Goal: Task Accomplishment & Management: Manage account settings

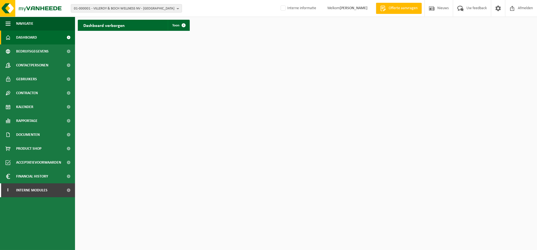
click at [144, 13] on div "01-000001 - VILLEROY & BOCH WELLNESS NV - ROESELARE 01-000001 - VILLEROY & BOCH…" at bounding box center [268, 8] width 537 height 17
click at [145, 11] on span "01-000001 - VILLEROY & BOCH WELLNESS NV - ROESELARE" at bounding box center [124, 8] width 100 height 8
paste input "10-916239"
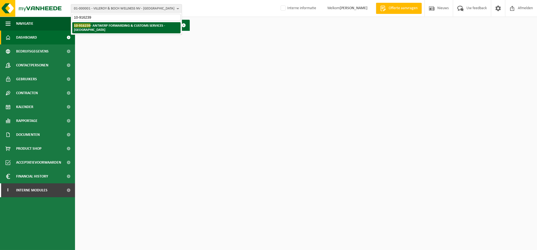
type input "10-916239"
click at [127, 25] on strong "10-916239 - ANTWERP FORWARDING & CUSTOMS SERVICES - MELSELE" at bounding box center [119, 27] width 91 height 8
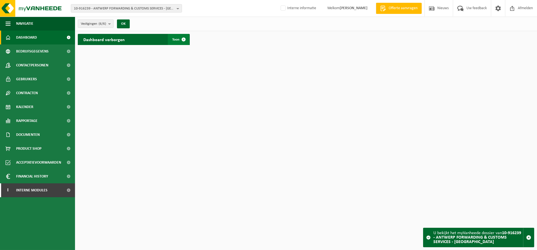
click at [176, 37] on link "Toon" at bounding box center [178, 39] width 21 height 11
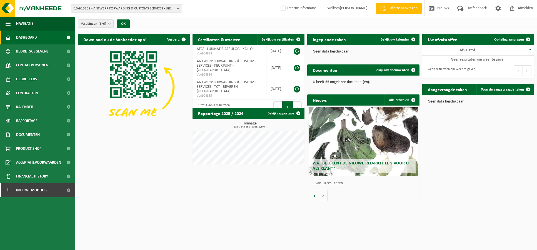
click at [299, 101] on button "Volgende" at bounding box center [297, 106] width 9 height 11
click at [85, 230] on html "10-916239 - ANTWERP FORWARDING & CUSTOMS SERVICES - MELSELE 10-916239 - ANTWERP…" at bounding box center [268, 125] width 537 height 250
click at [176, 232] on html "10-916239 - ANTWERP FORWARDING & CUSTOMS SERVICES - MELSELE 10-916239 - ANTWERP…" at bounding box center [268, 125] width 537 height 250
click at [275, 42] on link "Bekijk uw certificaten" at bounding box center [280, 39] width 47 height 11
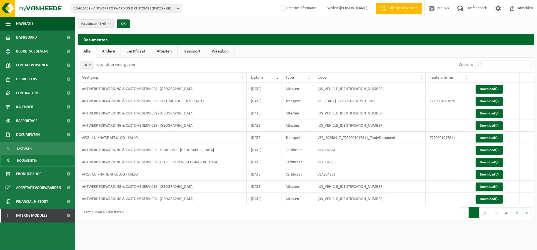
click at [331, 234] on html "10-916239 - ANTWERP FORWARDING & CUSTOMS SERVICES - MELSELE 10-916239 - ANTWERP…" at bounding box center [268, 125] width 537 height 250
click at [139, 52] on link "Certificaat" at bounding box center [136, 51] width 30 height 13
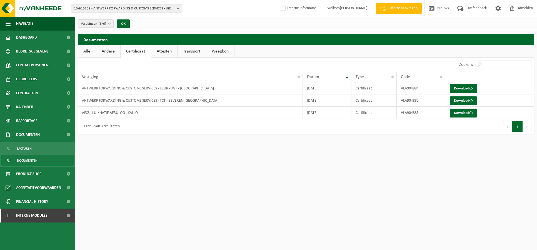
click at [141, 10] on span "10-916239 - ANTWERP FORWARDING & CUSTOMS SERVICES - MELSELE" at bounding box center [124, 8] width 100 height 8
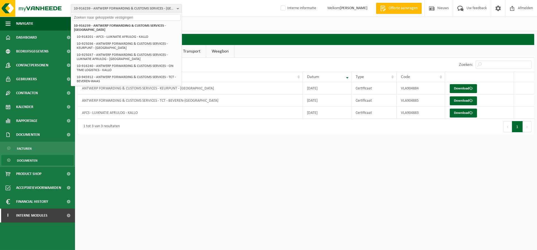
click at [127, 17] on input "text" at bounding box center [126, 17] width 108 height 7
paste input "10-769574"
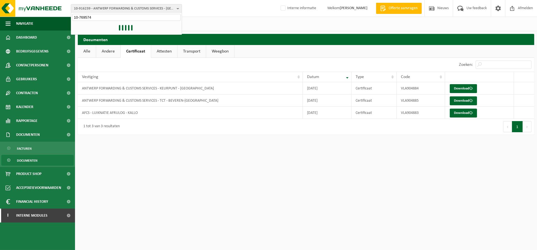
type input "10-769574"
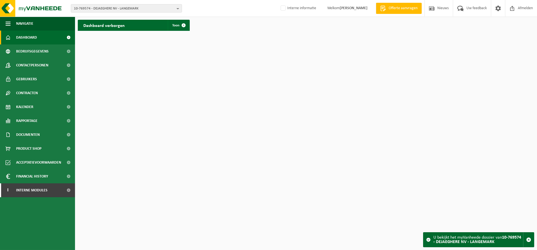
click at [132, 26] on div "Dashboard verborgen Toon" at bounding box center [134, 25] width 112 height 11
click at [171, 25] on link "Toon" at bounding box center [178, 25] width 21 height 11
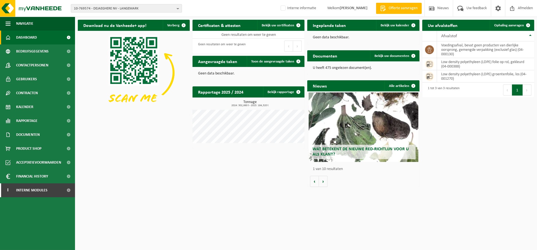
click at [145, 9] on span "10-769574 - DEJAEGHERE NV - LANGEMARK" at bounding box center [124, 8] width 100 height 8
paste input "10-973475"
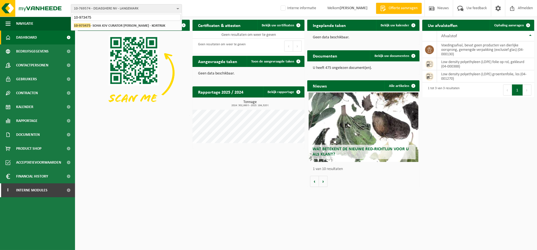
type input "10-973475"
click at [140, 21] on div "10-769574 - DEJAEGHERE NV - LANGEMARK 10-973475 - SOHA IOV CURATOR KATHLEEN SEG…" at bounding box center [126, 25] width 110 height 9
click at [141, 25] on strong "10-973475 - SOHA IOV CURATOR KATHLEEN SEGERS - KORTRIJK" at bounding box center [119, 25] width 91 height 4
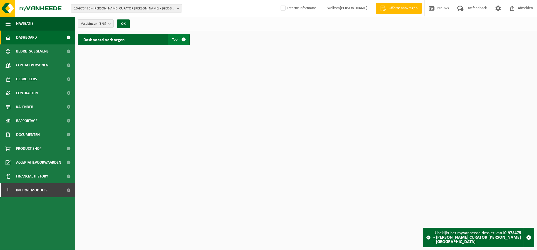
click at [183, 39] on span at bounding box center [183, 39] width 11 height 11
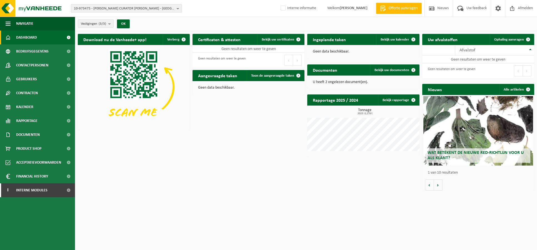
click at [116, 9] on span "10-973475 - [PERSON_NAME] CURATOR [PERSON_NAME] - [GEOGRAPHIC_DATA]" at bounding box center [124, 8] width 100 height 8
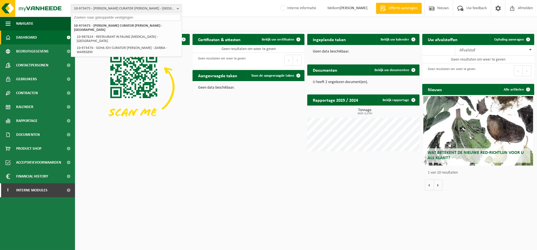
paste input "10-775824"
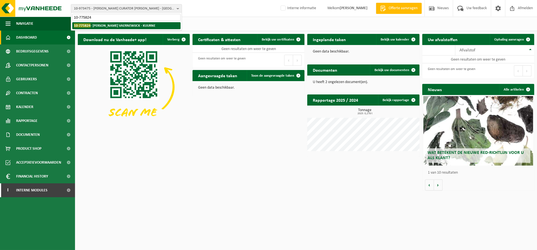
type input "10-775824"
click at [119, 23] on strong "10-775824 - [PERSON_NAME] VAERNEWIJCK - KUURNE" at bounding box center [114, 25] width 81 height 4
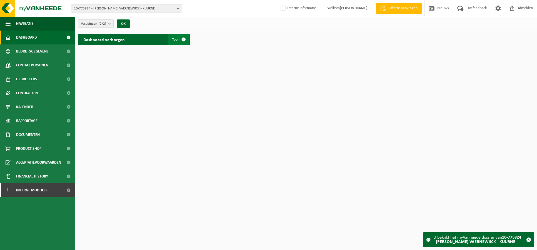
click at [182, 35] on span at bounding box center [183, 39] width 11 height 11
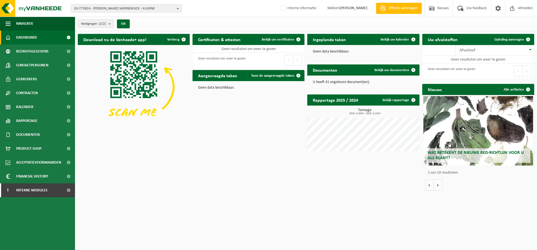
click at [113, 23] on b "submit" at bounding box center [110, 24] width 5 height 8
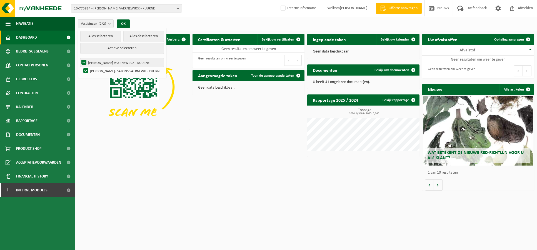
click at [111, 63] on label "BOUCKAERT MICHAEL - FEESTZALEN VAERNEWIJCK - KUURNE" at bounding box center [122, 62] width 84 height 8
click at [79, 58] on input "BOUCKAERT MICHAEL - FEESTZALEN VAERNEWIJCK - KUURNE" at bounding box center [79, 58] width 0 height 0
click at [116, 64] on label "BOUCKAERT MICHAEL - FEESTZALEN VAERNEWIJCK - KUURNE" at bounding box center [122, 62] width 84 height 8
click at [79, 58] on input "BOUCKAERT MICHAEL - FEESTZALEN VAERNEWIJCK - KUURNE" at bounding box center [79, 58] width 0 height 0
checkbox input "true"
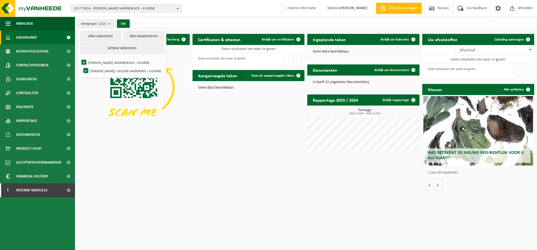
click at [117, 7] on span "10-775824 - BOUCKAERT MICHAEL - FEESTZALEN VAERNEWIJCK - KUURNE" at bounding box center [124, 8] width 100 height 8
paste input "10-928632"
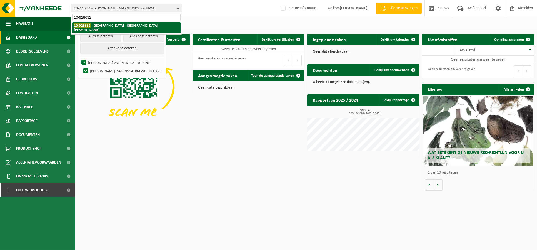
type input "10-928632"
click at [113, 29] on li "10-928632 - BELMUNDO - ATELIER GROOT EILAND - SINT-JANS-MOLENBEEK" at bounding box center [126, 27] width 108 height 11
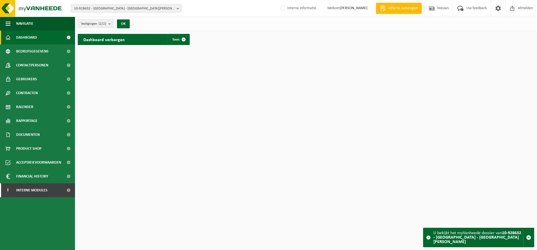
click at [161, 36] on div "Dashboard verborgen Toon" at bounding box center [134, 39] width 112 height 11
click at [180, 37] on span at bounding box center [183, 39] width 11 height 11
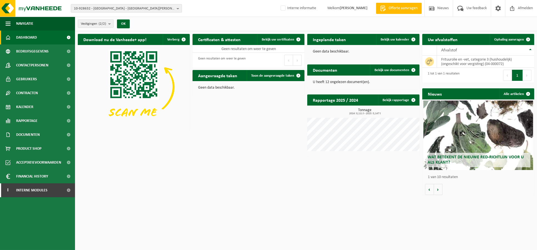
click at [135, 5] on span "10-928632 - [GEOGRAPHIC_DATA] - [GEOGRAPHIC_DATA][PERSON_NAME]" at bounding box center [124, 8] width 100 height 8
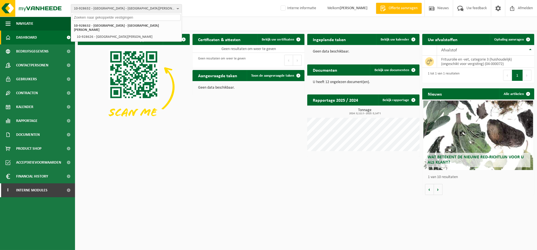
click at [106, 17] on input "text" at bounding box center [126, 17] width 108 height 7
paste input "01-001854"
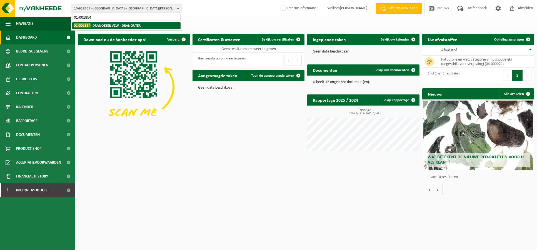
type input "01-001854"
click at [105, 23] on strong "01-001854 - DRANOETER VZW - DRANOUTER" at bounding box center [107, 25] width 67 height 4
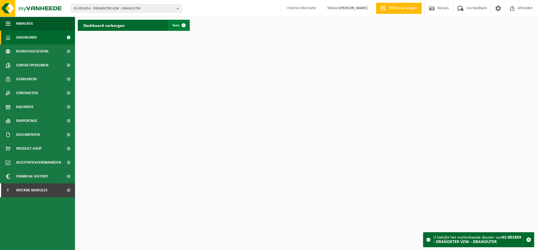
click at [177, 26] on span "Toon" at bounding box center [175, 26] width 7 height 4
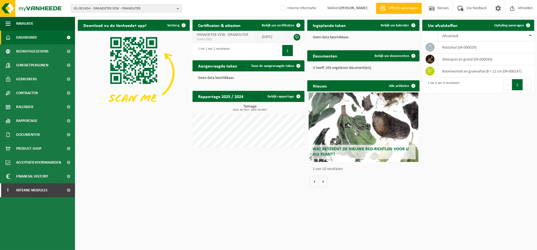
click at [275, 37] on td "[DATE]" at bounding box center [271, 37] width 29 height 12
click at [270, 26] on span "Bekijk uw certificaten" at bounding box center [277, 26] width 32 height 4
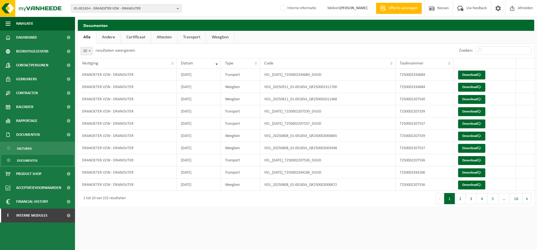
click at [142, 36] on link "Certificaat" at bounding box center [136, 37] width 30 height 13
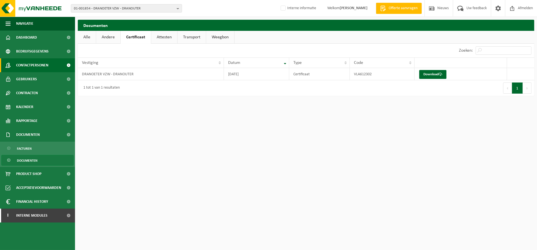
click at [41, 69] on span "Contactpersonen" at bounding box center [32, 65] width 32 height 14
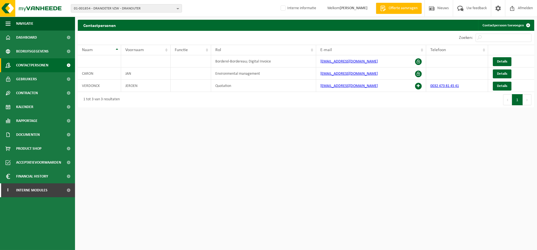
click at [203, 224] on html "01-001854 - DRANOETER VZW - DRANOUTER 01-074388 - MUZIEKCENTRUM DRANOUTER VZW -…" at bounding box center [268, 125] width 537 height 250
click at [38, 42] on link "Dashboard" at bounding box center [37, 38] width 75 height 14
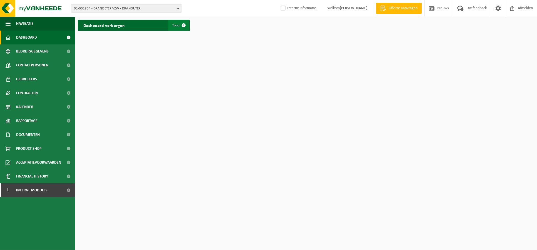
click at [183, 26] on span at bounding box center [183, 25] width 11 height 11
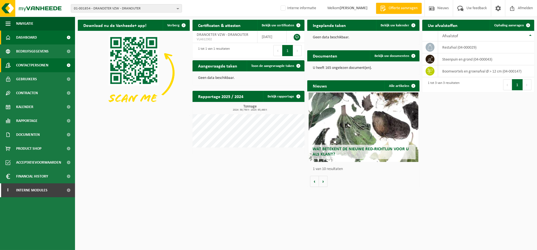
click at [57, 67] on link "Contactpersonen" at bounding box center [37, 65] width 75 height 14
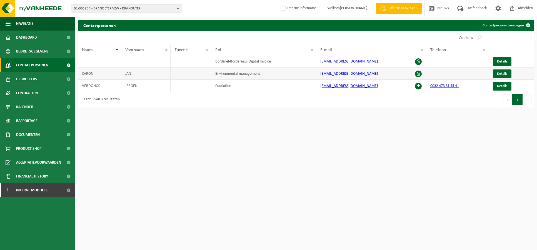
drag, startPoint x: 436, startPoint y: 85, endPoint x: 466, endPoint y: 77, distance: 30.4
click at [466, 77] on td at bounding box center [457, 73] width 62 height 12
drag, startPoint x: 467, startPoint y: 88, endPoint x: 425, endPoint y: 85, distance: 42.0
click at [425, 85] on tr "[PERSON_NAME] Quotation [EMAIL_ADDRESS][DOMAIN_NAME] 0032 473 81 45 41 Details" at bounding box center [306, 86] width 456 height 12
copy tr "0032 473 81 45 41"
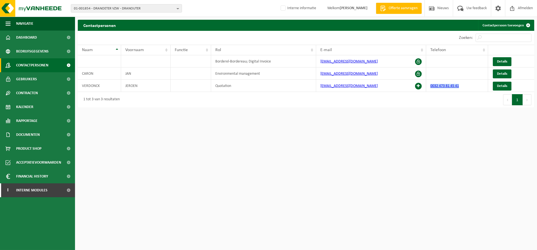
click at [241, 247] on html "01-001854 - DRANOETER VZW - DRANOUTER 01-074388 - MUZIEKCENTRUM DRANOUTER VZW -…" at bounding box center [268, 125] width 537 height 250
click at [99, 3] on div "01-001854 - DRANOETER VZW - DRANOUTER 01-074388 - MUZIEKCENTRUM DRANOUTER VZW -…" at bounding box center [268, 8] width 537 height 17
click at [99, 12] on span "01-001854 - DRANOETER VZW - DRANOUTER" at bounding box center [124, 8] width 100 height 8
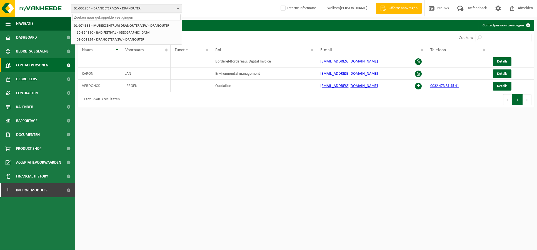
click at [95, 17] on input "text" at bounding box center [126, 17] width 108 height 7
paste input "10-880059"
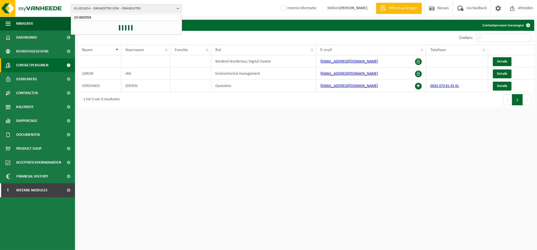
type input "10-880059"
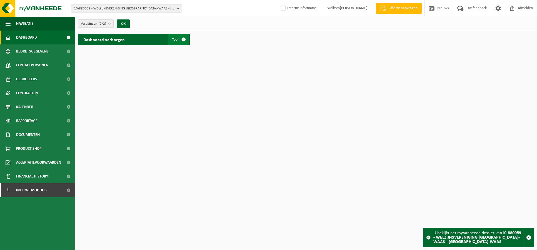
click at [182, 35] on span at bounding box center [183, 39] width 11 height 11
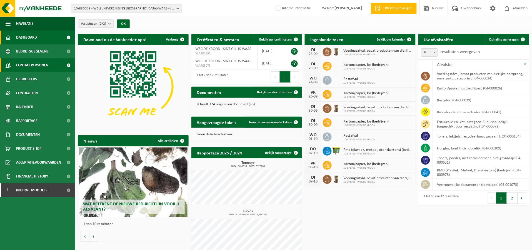
click at [33, 68] on span "Contactpersonen" at bounding box center [32, 65] width 32 height 14
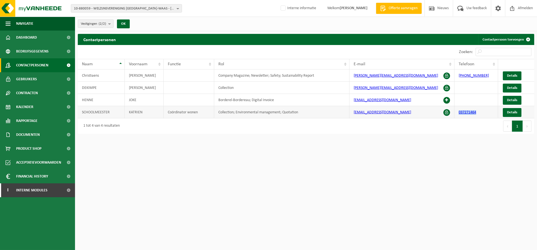
drag, startPoint x: 474, startPoint y: 111, endPoint x: 458, endPoint y: 111, distance: 16.4
click at [458, 111] on td "037271464" at bounding box center [476, 112] width 44 height 12
copy link "037271464"
click at [279, 225] on html "10-880059 - WELZIJNSVERENIGING [GEOGRAPHIC_DATA]-[GEOGRAPHIC_DATA] - [GEOGRAPHI…" at bounding box center [268, 125] width 537 height 250
click at [178, 231] on html "10-880059 - WELZIJNSVERENIGING [GEOGRAPHIC_DATA]-[GEOGRAPHIC_DATA] - [GEOGRAPHI…" at bounding box center [268, 125] width 537 height 250
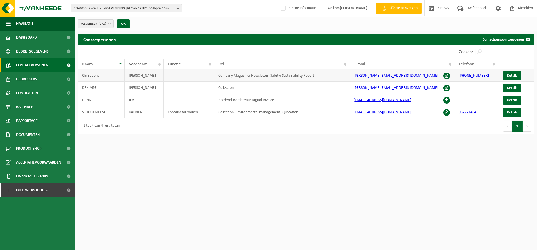
drag, startPoint x: 489, startPoint y: 75, endPoint x: 461, endPoint y: 75, distance: 28.3
click at [459, 75] on td "+32 37 27 14 62" at bounding box center [476, 75] width 44 height 12
drag, startPoint x: 461, startPoint y: 75, endPoint x: 490, endPoint y: 77, distance: 29.8
click at [490, 77] on td "+32 37 27 14 62" at bounding box center [476, 75] width 44 height 12
click at [489, 75] on td "+32 37 27 14 62" at bounding box center [476, 75] width 44 height 12
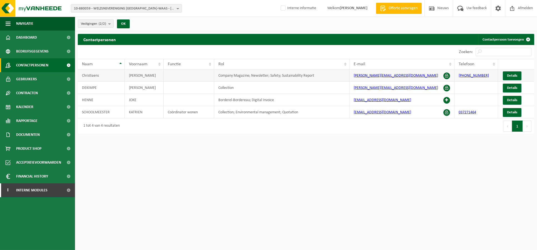
click at [486, 73] on td "+32 37 27 14 62" at bounding box center [476, 75] width 44 height 12
drag, startPoint x: 488, startPoint y: 75, endPoint x: 466, endPoint y: 76, distance: 22.5
click at [459, 77] on td "+32 37 27 14 62" at bounding box center [476, 75] width 44 height 12
copy link "[PHONE_NUMBER]"
click at [403, 235] on html "10-880059 - WELZIJNSVERENIGING [GEOGRAPHIC_DATA]-[GEOGRAPHIC_DATA] - [GEOGRAPHI…" at bounding box center [268, 125] width 537 height 250
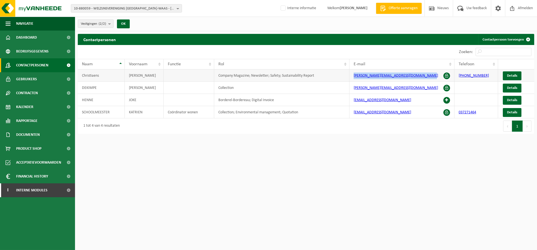
drag, startPoint x: 424, startPoint y: 75, endPoint x: 345, endPoint y: 75, distance: 78.8
click at [345, 75] on tr "Christiaens Stefan Company Magazine; Newsletter; Safety; Sustainability Report …" at bounding box center [306, 75] width 456 height 12
copy tr "[PERSON_NAME][EMAIL_ADDRESS][DOMAIN_NAME]"
click at [278, 201] on html "10-880059 - WELZIJNSVERENIGING SINT-GILLIS-WAAS - SINT-GILLIS-WAAS 10-871908 - …" at bounding box center [268, 125] width 537 height 250
click at [161, 10] on span "10-880059 - WELZIJNSVERENIGING [GEOGRAPHIC_DATA]-WAAS - [GEOGRAPHIC_DATA]-WAAS" at bounding box center [124, 8] width 100 height 8
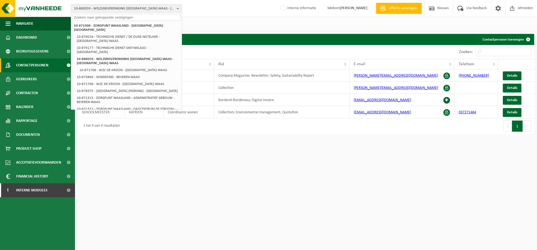
click at [215, 126] on div "1 tot 4 van 4 resultaten" at bounding box center [192, 126] width 228 height 16
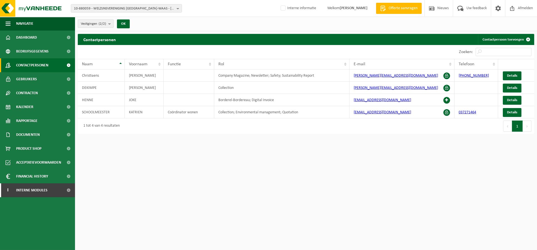
click at [109, 25] on button "Vestigingen (2/2)" at bounding box center [96, 23] width 36 height 8
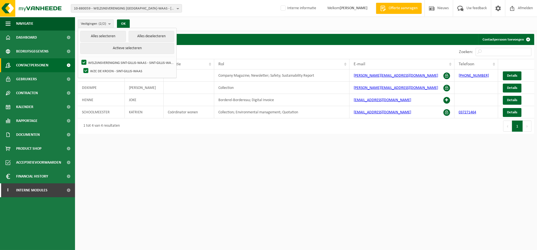
drag, startPoint x: 147, startPoint y: 64, endPoint x: 250, endPoint y: 26, distance: 110.1
click at [250, 26] on div "Vestigingen (2/2) Alles selecteren Alles deselecteren Actieve selecteren WELZIJ…" at bounding box center [306, 24] width 462 height 14
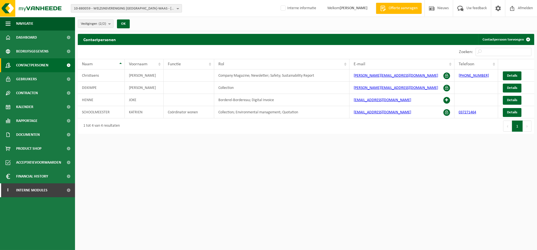
drag, startPoint x: 93, startPoint y: 7, endPoint x: 169, endPoint y: 9, distance: 76.1
click at [169, 9] on span "10-880059 - WELZIJNSVERENIGING [GEOGRAPHIC_DATA]-WAAS - [GEOGRAPHIC_DATA]-WAAS" at bounding box center [124, 8] width 100 height 8
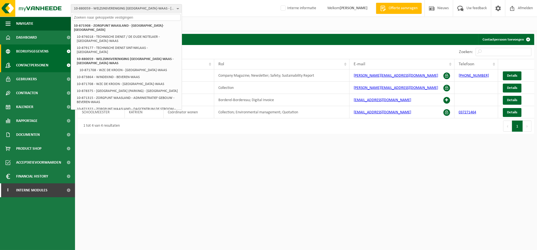
click at [31, 52] on span "Bedrijfsgegevens" at bounding box center [32, 51] width 32 height 14
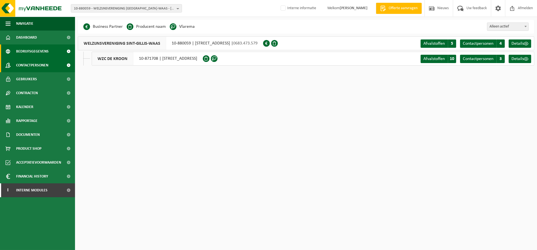
click at [56, 65] on link "Contactpersonen" at bounding box center [37, 65] width 75 height 14
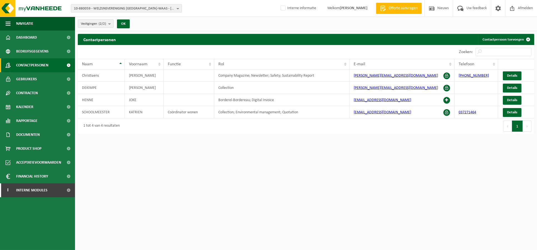
click at [250, 231] on html "10-880059 - WELZIJNSVERENIGING [GEOGRAPHIC_DATA]-[GEOGRAPHIC_DATA] - [GEOGRAPHI…" at bounding box center [268, 125] width 537 height 250
click at [307, 190] on html "10-880059 - WELZIJNSVERENIGING [GEOGRAPHIC_DATA]-[GEOGRAPHIC_DATA] - [GEOGRAPHI…" at bounding box center [268, 125] width 537 height 250
click at [202, 213] on html "10-880059 - WELZIJNSVERENIGING [GEOGRAPHIC_DATA]-[GEOGRAPHIC_DATA] - [GEOGRAPHI…" at bounding box center [268, 125] width 537 height 250
click at [273, 234] on html "10-880059 - WELZIJNSVERENIGING SINT-GILLIS-WAAS - SINT-GILLIS-WAAS 10-871908 - …" at bounding box center [268, 125] width 537 height 250
click at [312, 220] on html "10-880059 - WELZIJNSVERENIGING SINT-GILLIS-WAAS - SINT-GILLIS-WAAS 10-871908 - …" at bounding box center [268, 125] width 537 height 250
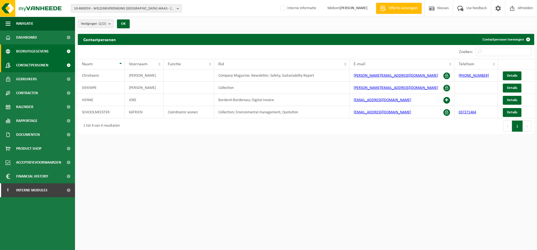
click at [33, 52] on span "Bedrijfsgegevens" at bounding box center [32, 51] width 32 height 14
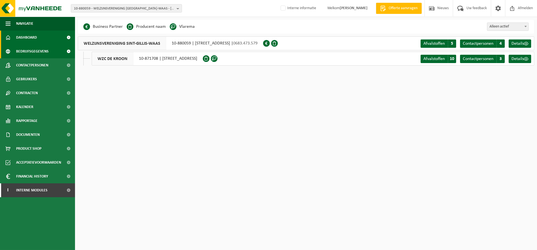
click at [35, 38] on span "Dashboard" at bounding box center [26, 38] width 21 height 14
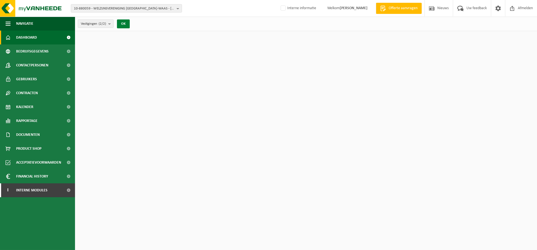
click at [120, 24] on button "OK" at bounding box center [123, 23] width 13 height 9
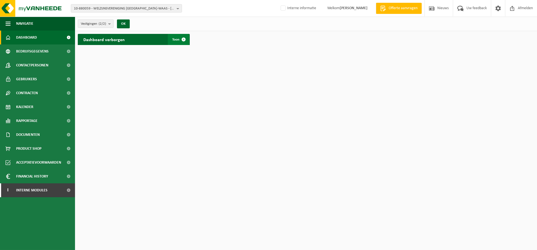
click at [182, 39] on span at bounding box center [183, 39] width 11 height 11
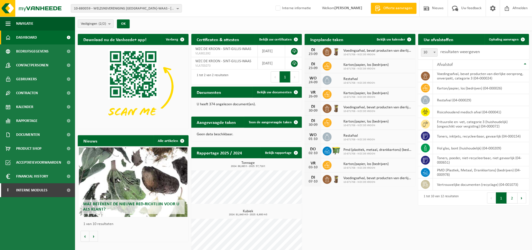
click at [103, 27] on span "Vestigingen (2/2)" at bounding box center [93, 24] width 25 height 8
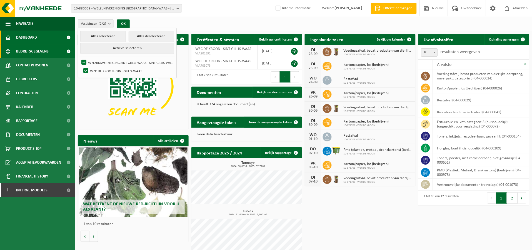
click at [26, 55] on span "Bedrijfsgegevens" at bounding box center [32, 51] width 32 height 14
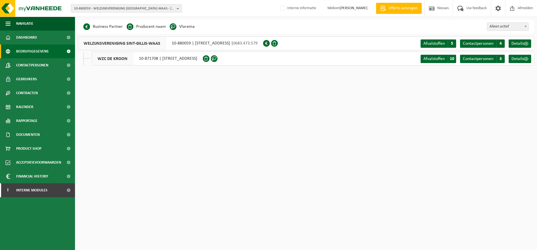
click at [137, 240] on html "10-880059 - WELZIJNSVERENIGING SINT-GILLIS-WAAS - SINT-GILLIS-WAAS 10-871908 - …" at bounding box center [268, 125] width 537 height 250
click at [217, 59] on span at bounding box center [214, 58] width 7 height 7
click at [222, 189] on html "10-880059 - WELZIJNSVERENIGING SINT-GILLIS-WAAS - SINT-GILLIS-WAAS 10-871908 - …" at bounding box center [268, 125] width 537 height 250
click at [69, 53] on span at bounding box center [68, 51] width 12 height 14
click at [42, 41] on link "Dashboard" at bounding box center [37, 38] width 75 height 14
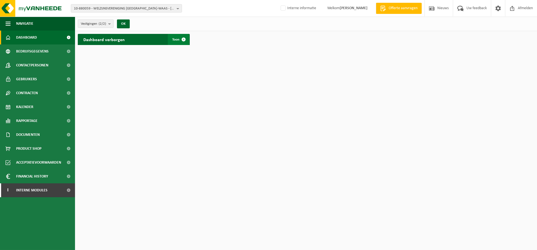
click at [169, 36] on link "Toon" at bounding box center [178, 39] width 21 height 11
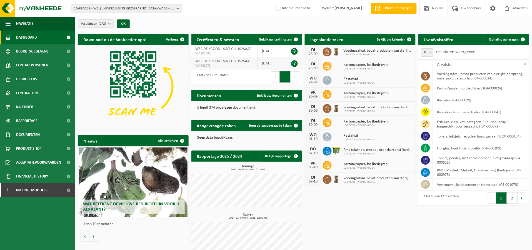
click at [297, 62] on link at bounding box center [294, 63] width 7 height 7
click at [159, 6] on span "10-880059 - WELZIJNSVERENIGING [GEOGRAPHIC_DATA]-WAAS - [GEOGRAPHIC_DATA]-WAAS" at bounding box center [124, 8] width 100 height 8
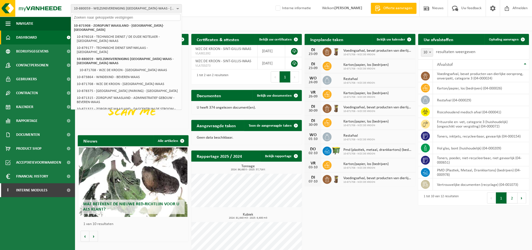
click at [103, 19] on input "text" at bounding box center [126, 17] width 108 height 7
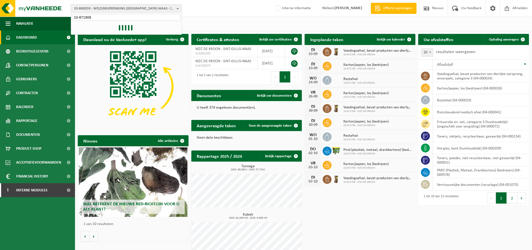
type input "10-871908"
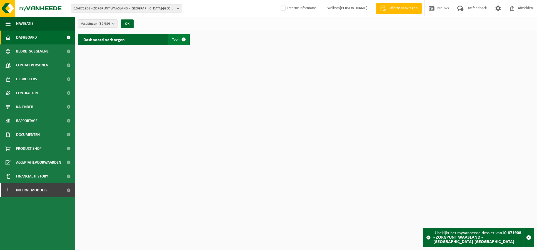
click at [182, 38] on span at bounding box center [183, 39] width 11 height 11
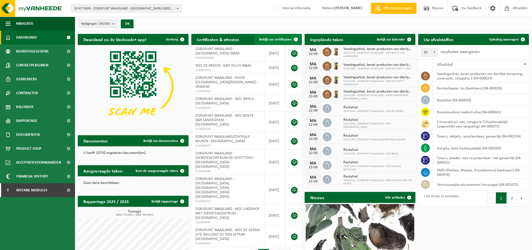
click at [270, 38] on span "Bekijk uw certificaten" at bounding box center [275, 40] width 32 height 4
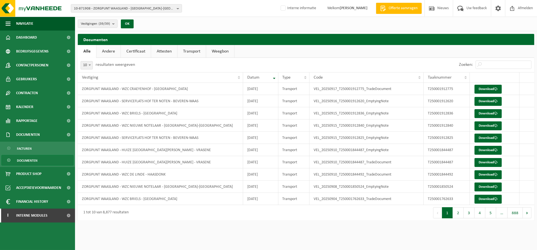
click at [134, 49] on link "Certificaat" at bounding box center [136, 51] width 30 height 13
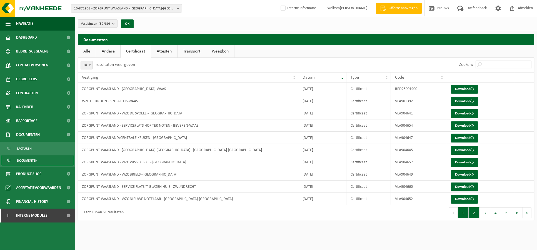
click at [472, 214] on button "2" at bounding box center [473, 212] width 11 height 11
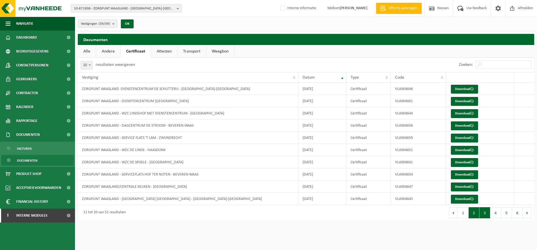
click at [488, 213] on button "3" at bounding box center [484, 212] width 11 height 11
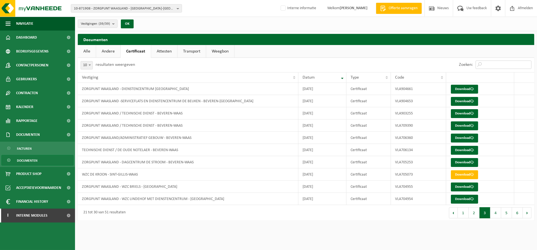
click at [496, 61] on input "Zoeken:" at bounding box center [503, 65] width 56 height 8
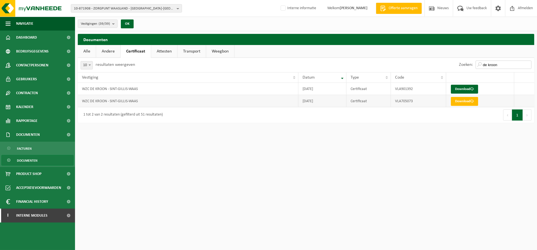
type input "de kroon"
click at [406, 101] on td "VLA705073" at bounding box center [418, 101] width 55 height 12
click at [112, 49] on link "Andere" at bounding box center [108, 51] width 24 height 13
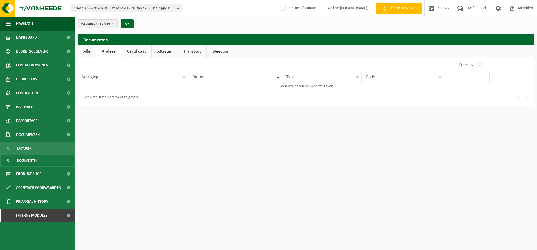
click at [138, 51] on link "Certificaat" at bounding box center [136, 51] width 30 height 13
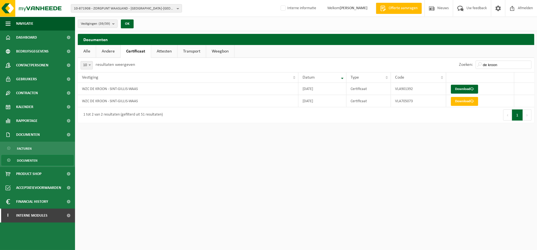
drag, startPoint x: 167, startPoint y: 50, endPoint x: 170, endPoint y: 50, distance: 3.1
click at [168, 50] on link "Attesten" at bounding box center [164, 51] width 26 height 13
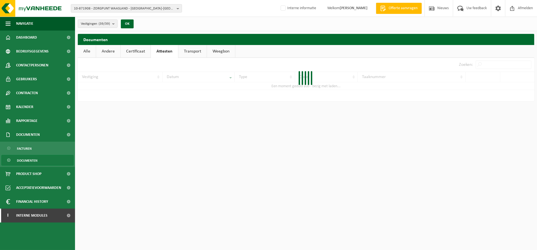
click at [188, 50] on link "Transport" at bounding box center [192, 51] width 28 height 13
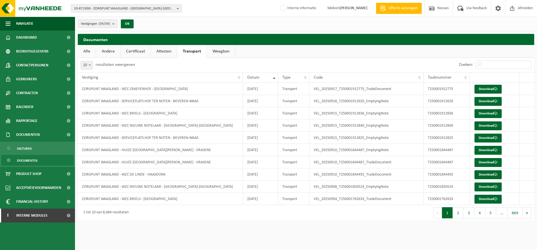
click at [220, 50] on link "Weegbon" at bounding box center [221, 51] width 28 height 13
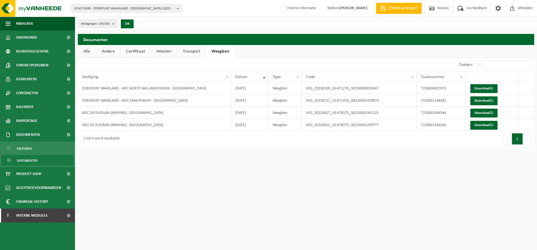
click at [198, 50] on link "Transport" at bounding box center [191, 51] width 28 height 13
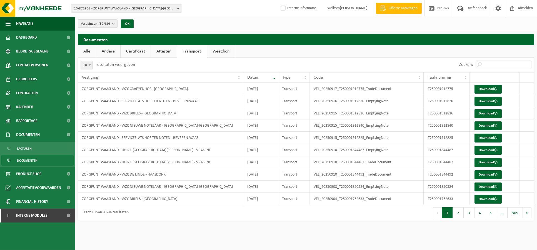
click at [169, 49] on link "Attesten" at bounding box center [164, 51] width 26 height 13
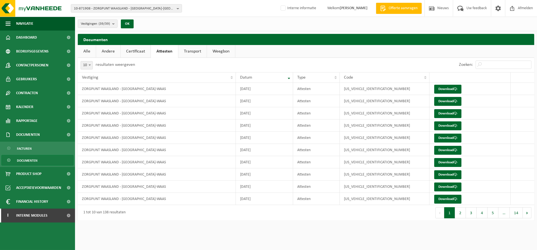
click at [141, 47] on link "Certificaat" at bounding box center [135, 51] width 30 height 13
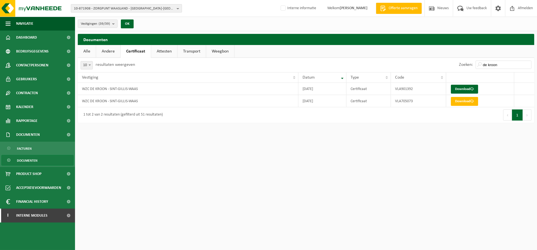
click at [135, 8] on span "10-871908 - ZORGPUNT WAASLAND - [GEOGRAPHIC_DATA]-[GEOGRAPHIC_DATA]" at bounding box center [124, 8] width 100 height 8
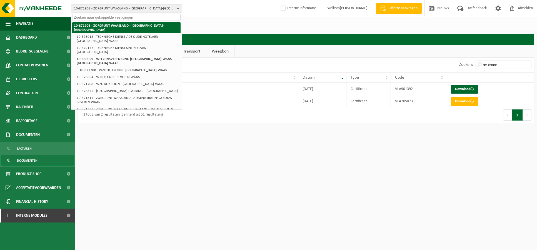
click at [145, 26] on strong "10-871908 - ZORGPUNT WAASLAND - [GEOGRAPHIC_DATA]-[GEOGRAPHIC_DATA]" at bounding box center [119, 28] width 90 height 8
click at [139, 24] on strong "10-871908 - ZORGPUNT WAASLAND - [GEOGRAPHIC_DATA]-[GEOGRAPHIC_DATA]" at bounding box center [119, 28] width 90 height 8
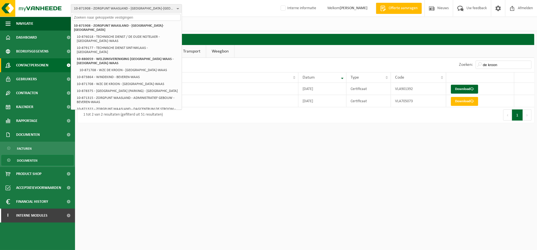
click at [33, 66] on span "Contactpersonen" at bounding box center [32, 65] width 32 height 14
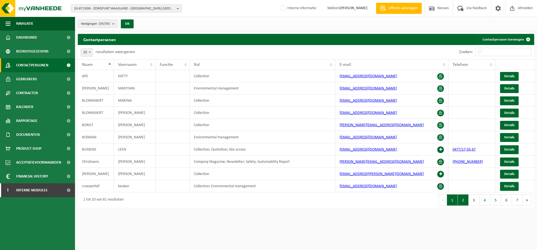
click at [463, 196] on button "2" at bounding box center [462, 199] width 11 height 11
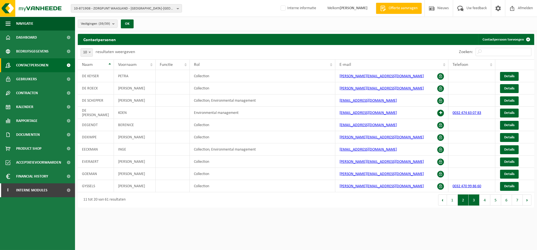
click at [471, 199] on button "3" at bounding box center [473, 199] width 11 height 11
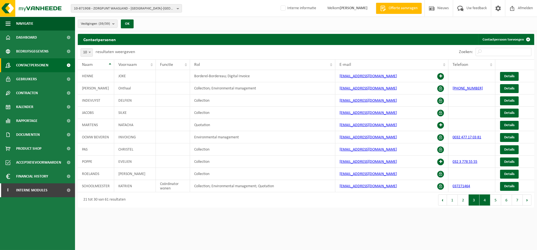
click at [483, 202] on button "4" at bounding box center [484, 199] width 11 height 11
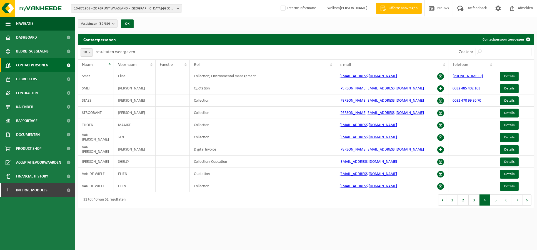
click at [491, 203] on button "5" at bounding box center [495, 199] width 11 height 11
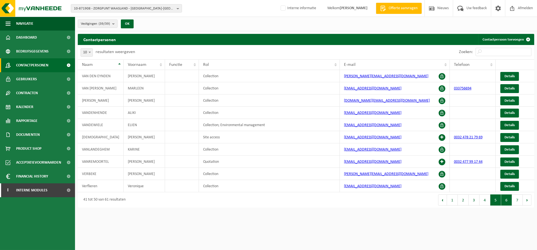
click at [506, 203] on button "6" at bounding box center [506, 199] width 11 height 11
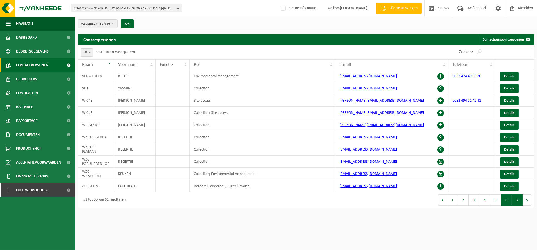
click at [512, 202] on button "7" at bounding box center [517, 199] width 11 height 11
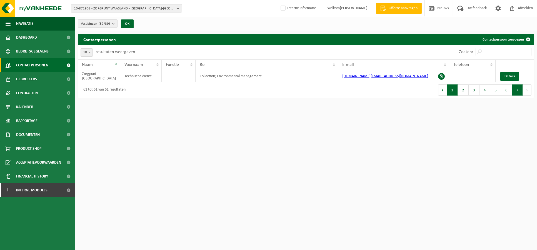
click at [456, 92] on button "1" at bounding box center [452, 89] width 11 height 11
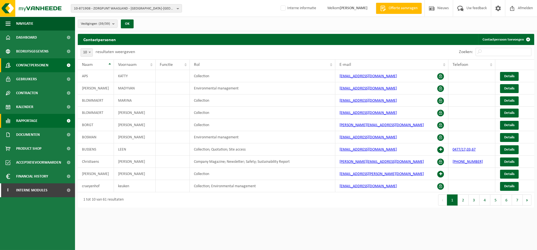
click at [34, 117] on span "Rapportage" at bounding box center [26, 121] width 21 height 14
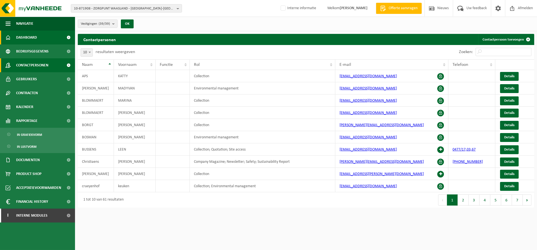
click at [42, 37] on link "Dashboard" at bounding box center [37, 38] width 75 height 14
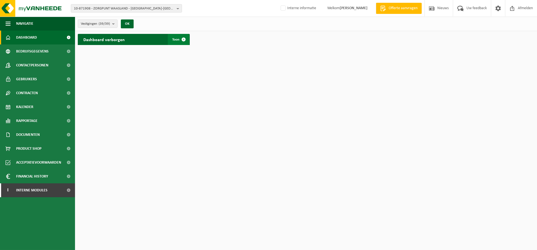
click at [185, 42] on span at bounding box center [183, 39] width 11 height 11
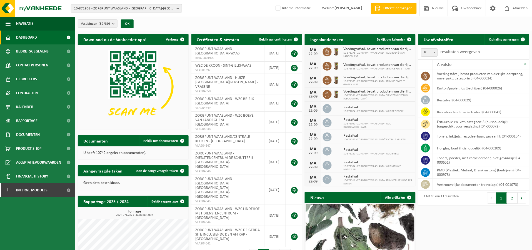
click at [167, 5] on span "10-871908 - ZORGPUNT WAASLAND - [GEOGRAPHIC_DATA]-[GEOGRAPHIC_DATA]" at bounding box center [124, 8] width 100 height 8
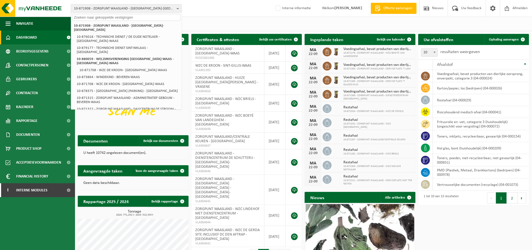
click at [109, 14] on input "text" at bounding box center [126, 17] width 108 height 7
paste input "10-973475"
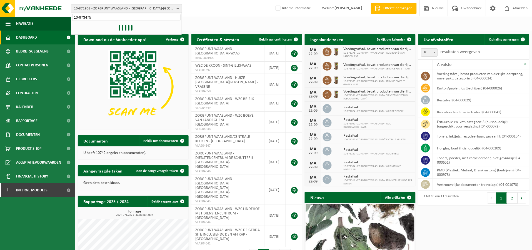
type input "10-973475"
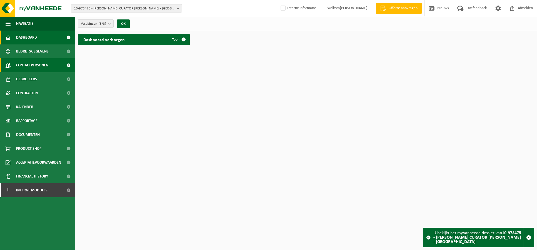
click at [45, 68] on span "Contactpersonen" at bounding box center [32, 65] width 32 height 14
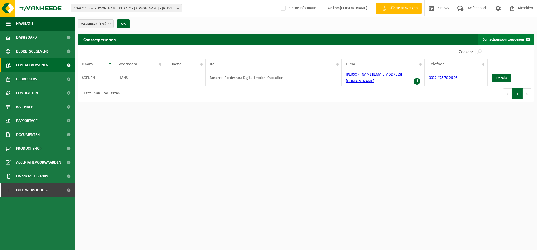
click at [508, 37] on link "Contactpersoon toevoegen" at bounding box center [506, 39] width 56 height 11
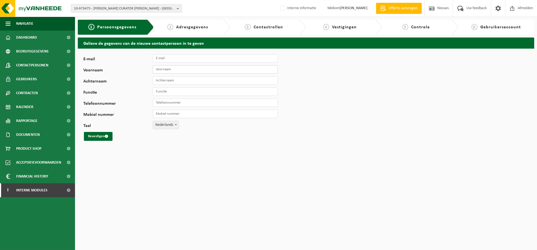
click at [177, 69] on input "Voornaam" at bounding box center [215, 69] width 125 height 8
type input "hans"
type input "soenen"
click at [183, 59] on input "E-mail" at bounding box center [215, 58] width 125 height 8
paste input "[PERSON_NAME][EMAIL_ADDRESS][DOMAIN_NAME]"
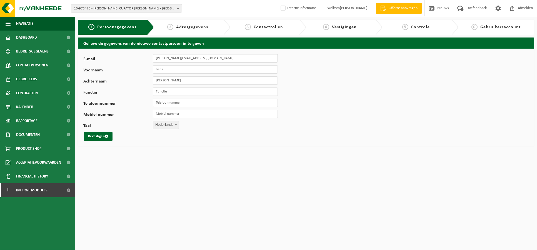
type input "[PERSON_NAME][EMAIL_ADDRESS][DOMAIN_NAME]"
click at [190, 100] on input "Telefoonnummer" at bounding box center [215, 103] width 125 height 8
type input "+32 475 70 26 95"
drag, startPoint x: 191, startPoint y: 102, endPoint x: 140, endPoint y: 104, distance: 50.6
click at [141, 103] on div "Telefoonnummer +32 475 70 26 95" at bounding box center [183, 103] width 200 height 8
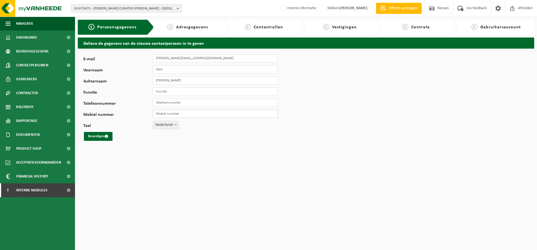
click at [185, 112] on input "Mobiel nummer" at bounding box center [215, 114] width 125 height 8
paste input "+32 475 70 26 95"
type input "+32 475 70 26 95"
click at [104, 134] on button "Bevestigen" at bounding box center [98, 136] width 29 height 9
click at [238, 54] on label "Het opgegeven e-mailadres is reeds in gebruik (code 10-973479)." at bounding box center [223, 53] width 104 height 8
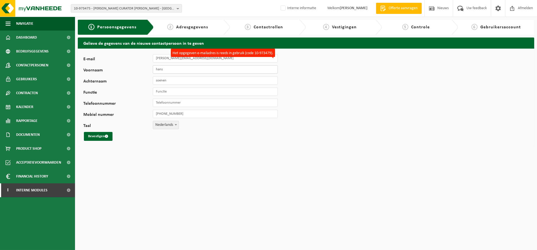
click at [251, 68] on input "hans" at bounding box center [215, 69] width 125 height 8
click at [106, 30] on div "1 Persoonsgegevens" at bounding box center [112, 27] width 61 height 7
click at [34, 64] on span "Contactpersonen" at bounding box center [32, 65] width 32 height 14
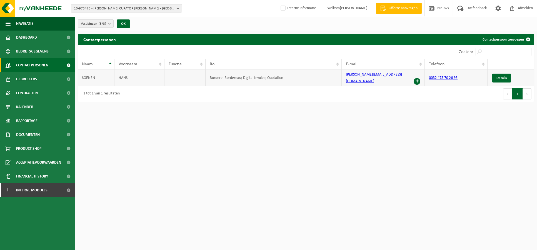
click at [238, 77] on td "Borderel-Bordereau; Digital Invoice; Quotation" at bounding box center [273, 77] width 136 height 17
click at [508, 76] on link "Details" at bounding box center [501, 78] width 19 height 9
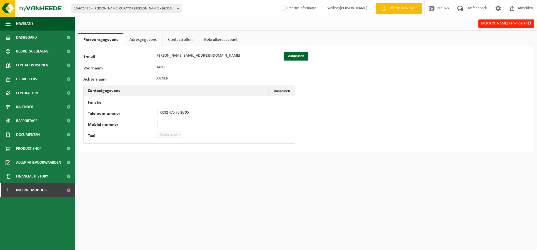
click at [172, 38] on link "Contactrollen" at bounding box center [180, 39] width 36 height 13
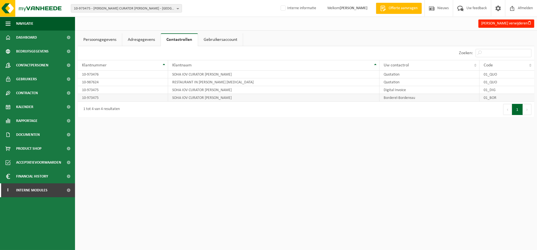
click at [235, 94] on td "SOHA IOV CURATOR [PERSON_NAME]" at bounding box center [273, 98] width 211 height 8
click at [209, 41] on link "Gebruikersaccount" at bounding box center [220, 39] width 45 height 13
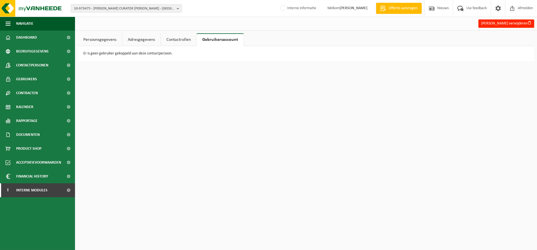
click at [156, 37] on link "Adresgegevens" at bounding box center [141, 39] width 38 height 13
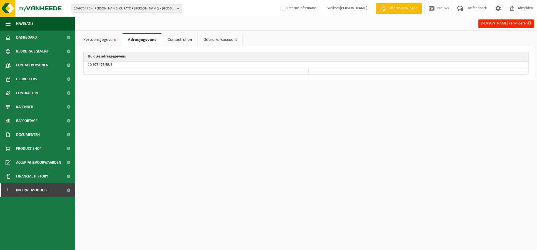
click at [104, 39] on link "Persoonsgegevens" at bounding box center [100, 39] width 44 height 13
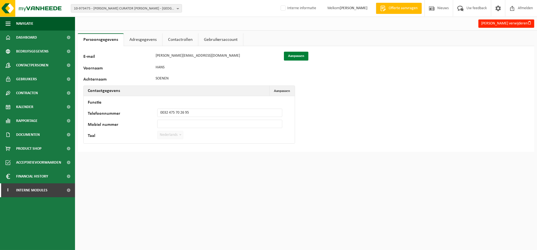
click at [286, 59] on button "Aanpassen" at bounding box center [296, 56] width 24 height 9
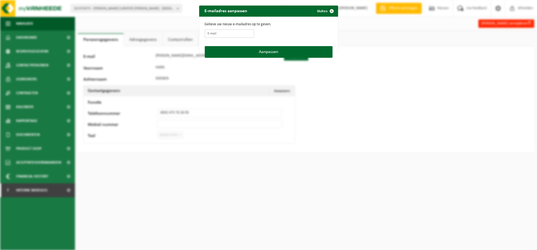
click at [220, 34] on input "E-mail" at bounding box center [229, 33] width 49 height 8
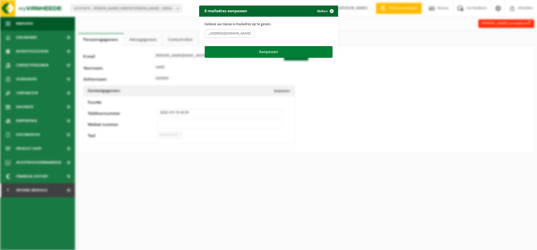
type input "[EMAIL_ADDRESS][DOMAIN_NAME]"
click at [242, 53] on button "Aanpassen" at bounding box center [269, 52] width 128 height 12
type input "[EMAIL_ADDRESS][DOMAIN_NAME]"
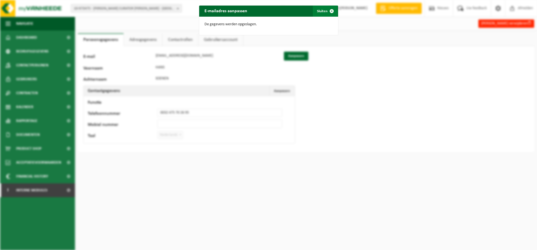
click at [319, 13] on button "Sluiten" at bounding box center [325, 11] width 25 height 11
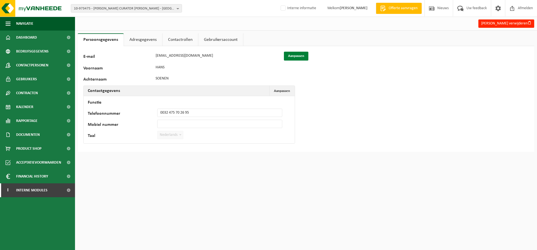
click at [292, 57] on button "Aanpassen" at bounding box center [296, 56] width 24 height 9
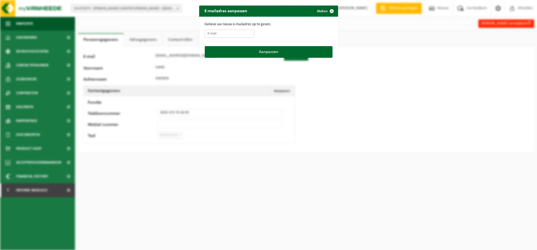
click at [232, 32] on input "E-mail" at bounding box center [229, 33] width 49 height 8
type input "[PERSON_NAME][EMAIL_ADDRESS][DOMAIN_NAME]"
click at [280, 51] on button "Aanpassen" at bounding box center [269, 52] width 128 height 12
type input "[PERSON_NAME][EMAIL_ADDRESS][DOMAIN_NAME]"
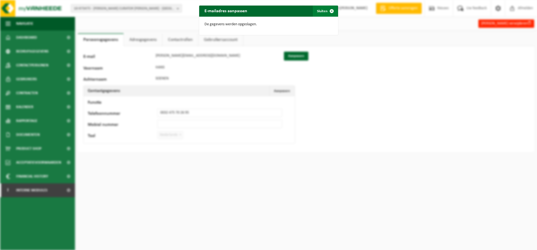
click at [320, 11] on button "Sluiten" at bounding box center [325, 11] width 25 height 11
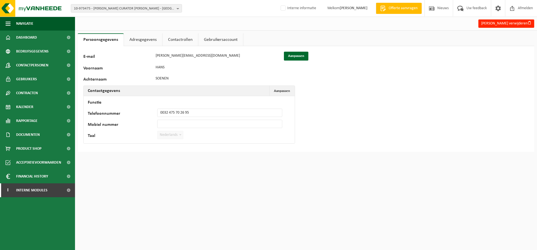
click at [149, 44] on link "Adresgegevens" at bounding box center [143, 39] width 38 height 13
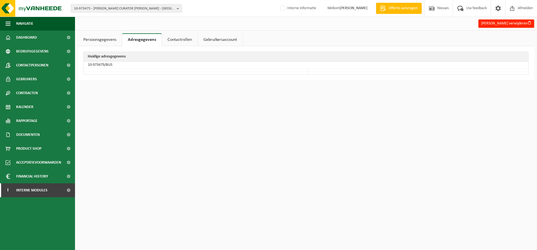
click at [168, 36] on link "Contactrollen" at bounding box center [180, 39] width 36 height 13
